Goal: Transaction & Acquisition: Download file/media

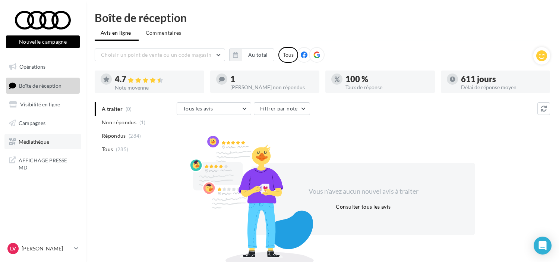
click at [34, 141] on span "Médiathèque" at bounding box center [34, 141] width 31 height 6
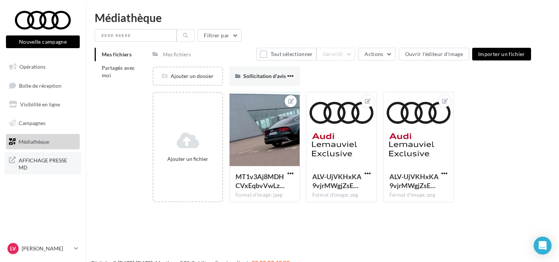
click at [52, 160] on span "AFFICHAGE PRESSE MD" at bounding box center [48, 163] width 58 height 16
click at [53, 103] on span "Visibilité en ligne" at bounding box center [40, 104] width 40 height 6
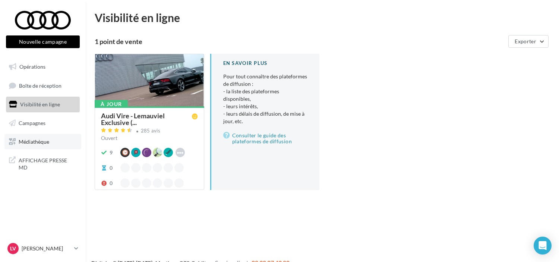
click at [53, 142] on link "Médiathèque" at bounding box center [42, 142] width 77 height 16
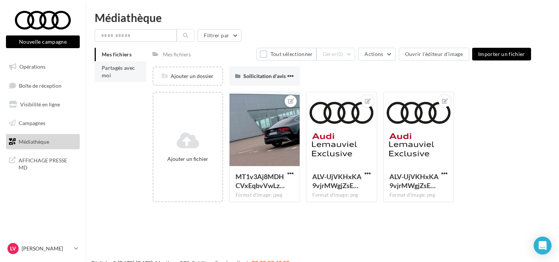
click at [122, 70] on span "Partagés avec moi" at bounding box center [119, 72] width 34 height 14
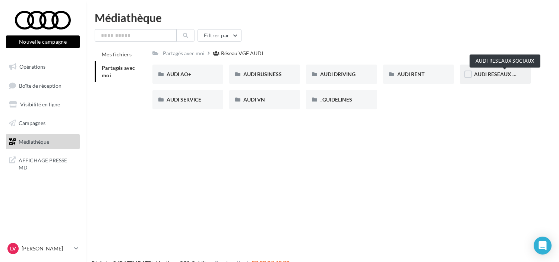
drag, startPoint x: 478, startPoint y: 80, endPoint x: 493, endPoint y: 75, distance: 15.7
click at [493, 75] on span "AUDI RESEAUX SOCIAUX" at bounding box center [505, 74] width 62 height 6
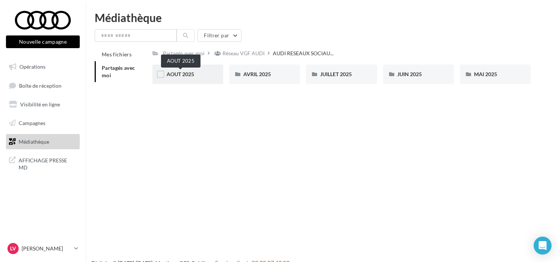
click at [189, 74] on span "AOUT 2025" at bounding box center [181, 74] width 28 height 6
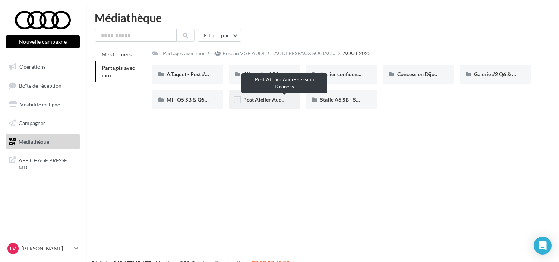
click at [274, 100] on span "Post Atelier Audi - session Business" at bounding box center [284, 99] width 82 height 6
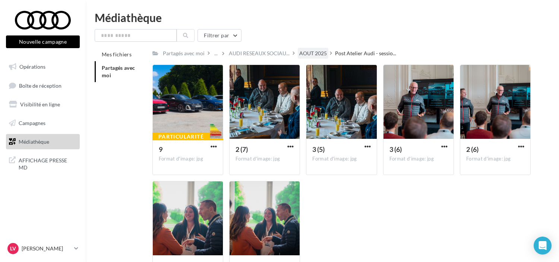
click at [317, 51] on div "AOUT 2025" at bounding box center [313, 53] width 28 height 7
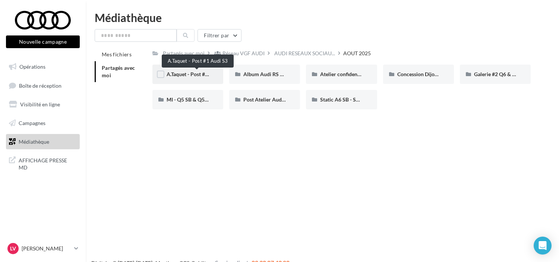
click at [195, 75] on span "A.Taquet - Post #1 Audi S3" at bounding box center [197, 74] width 61 height 6
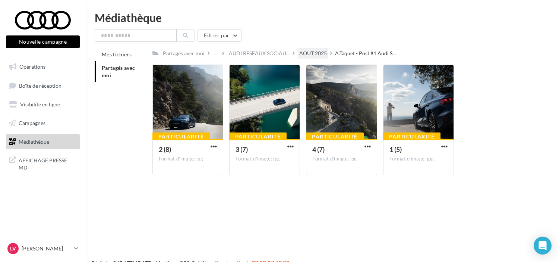
click at [314, 50] on div "AOUT 2025" at bounding box center [313, 53] width 28 height 7
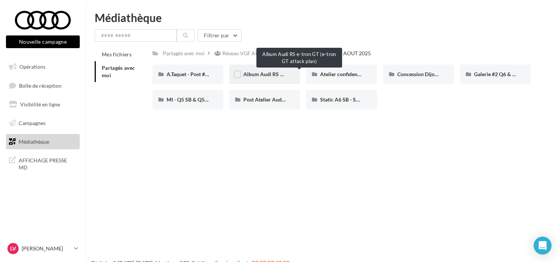
click at [268, 75] on span "Album Audi RS e-tron GT (e-tron GT attack plan)" at bounding box center [299, 74] width 112 height 6
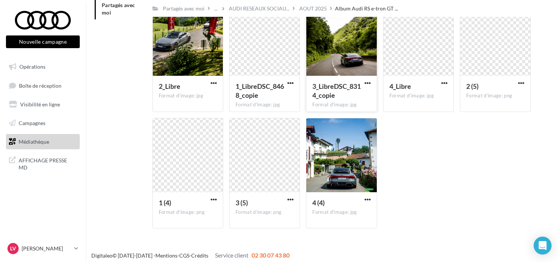
scroll to position [63, 0]
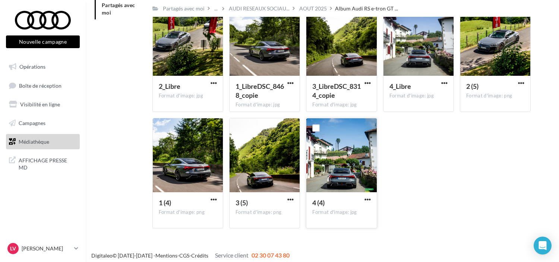
click at [341, 178] on div at bounding box center [341, 155] width 70 height 75
click at [348, 169] on div at bounding box center [341, 155] width 70 height 75
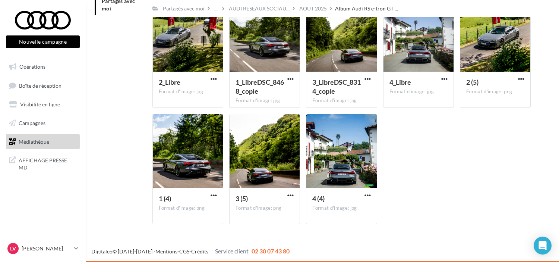
scroll to position [67, 0]
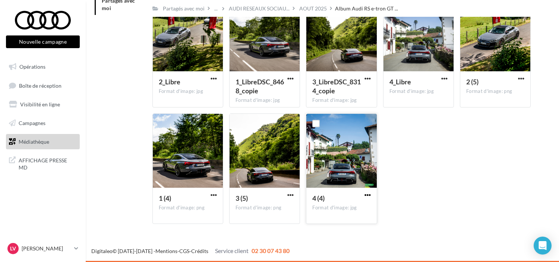
click at [365, 194] on span "button" at bounding box center [368, 195] width 6 height 6
click at [346, 216] on button "Télécharger" at bounding box center [335, 209] width 75 height 19
click at [547, 118] on div "Mes fichiers Partagés avec moi Partagés avec moi ... AUDI RESEAUX SOCIAU... AOU…" at bounding box center [326, 105] width 462 height 249
click at [418, 45] on div at bounding box center [419, 34] width 70 height 75
